Goal: Task Accomplishment & Management: Complete application form

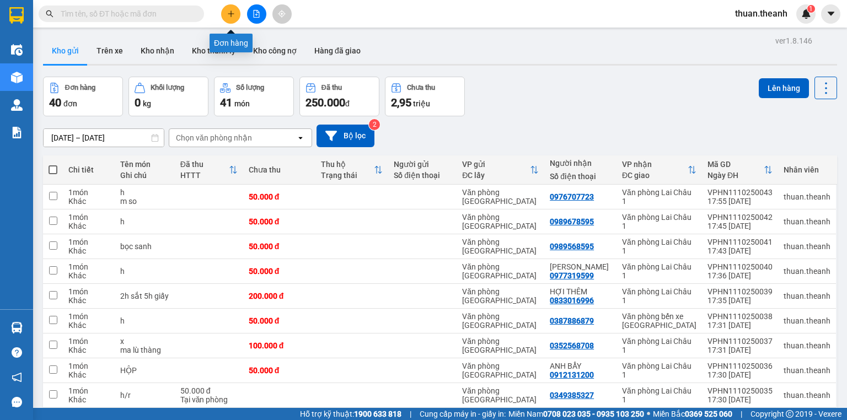
click at [233, 9] on button at bounding box center [230, 13] width 19 height 19
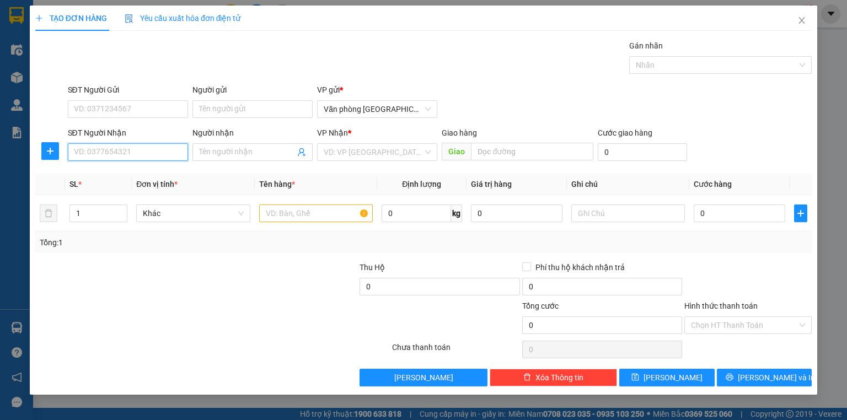
click at [81, 157] on input "SĐT Người Nhận" at bounding box center [128, 152] width 120 height 18
click at [116, 176] on div "0986168557 - ANH THU" at bounding box center [127, 174] width 107 height 12
type input "0986168557"
type input "ANH THU"
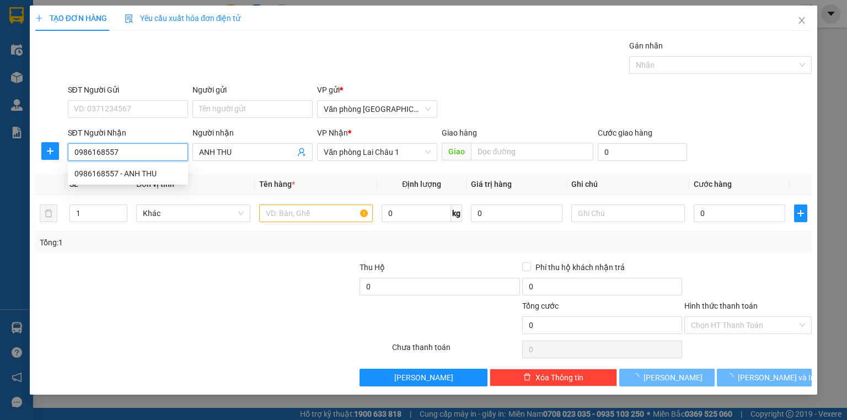
type input "50.000"
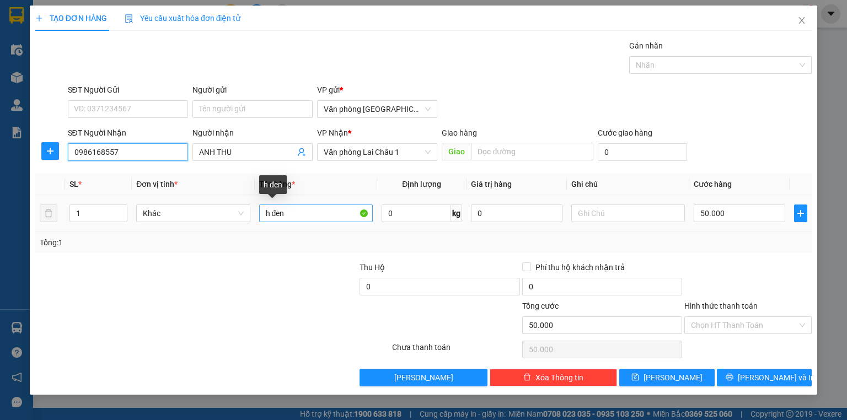
type input "0986168557"
click at [287, 216] on input "h đen" at bounding box center [316, 214] width 114 height 18
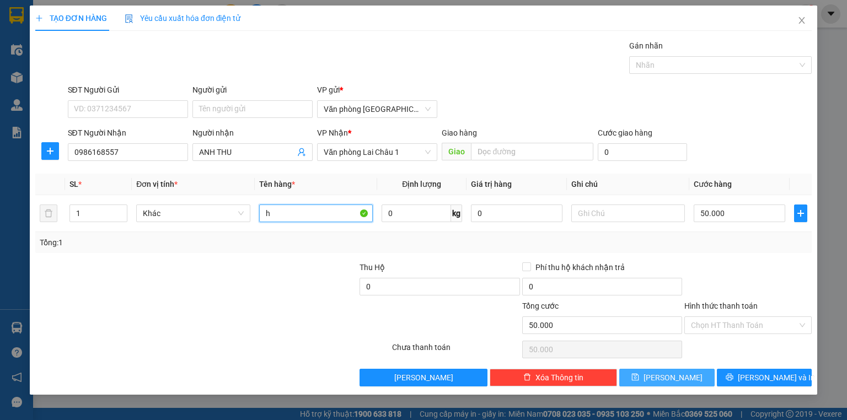
type input "h"
click at [639, 378] on icon "save" at bounding box center [635, 377] width 7 height 7
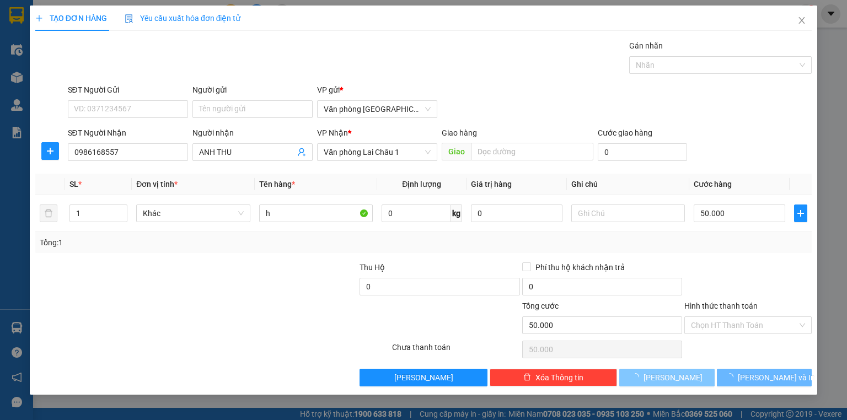
type input "0"
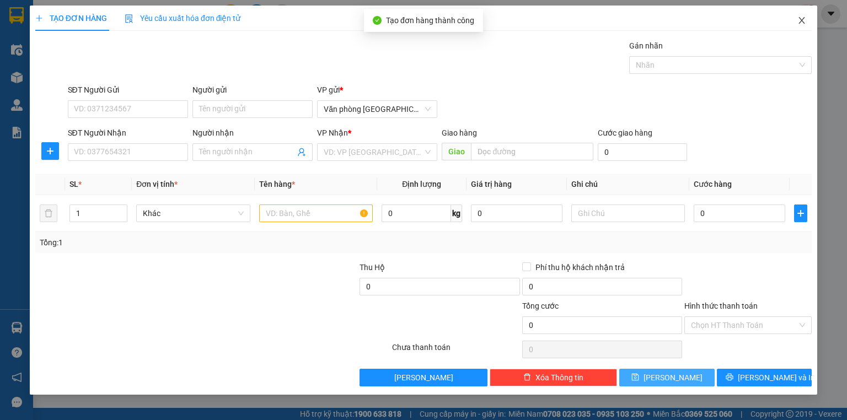
click at [801, 18] on icon "close" at bounding box center [801, 20] width 9 height 9
